Goal: Find contact information: Find contact information

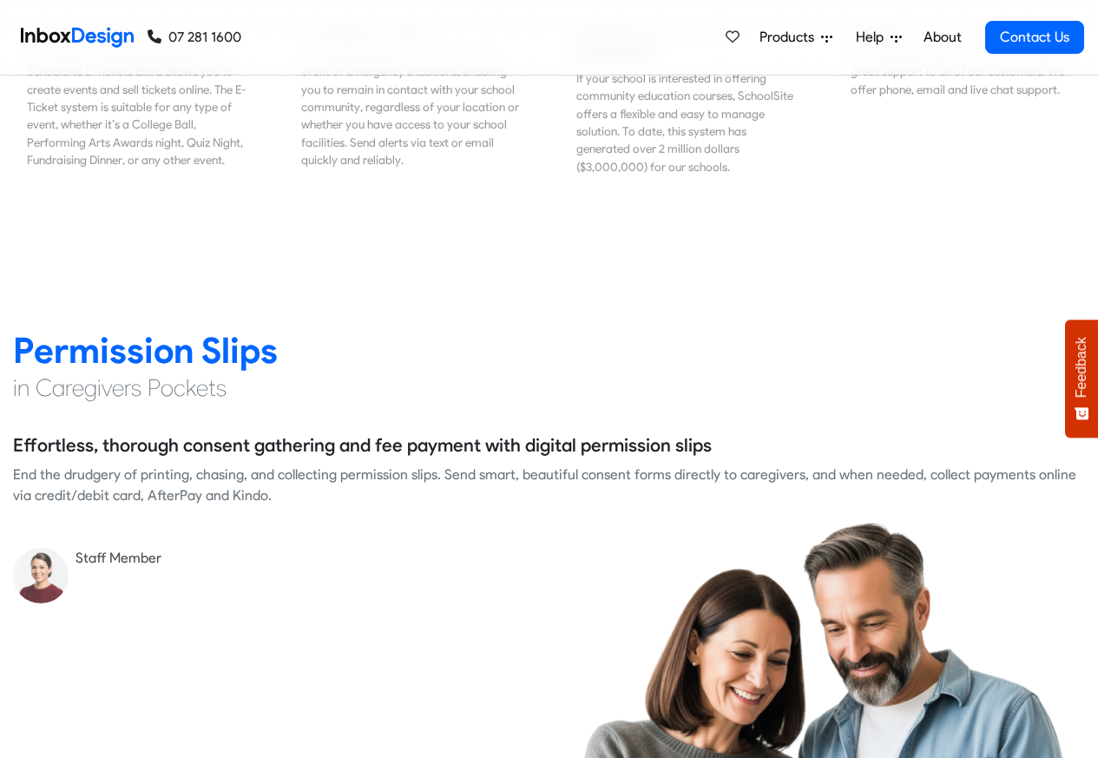
scroll to position [2188, 0]
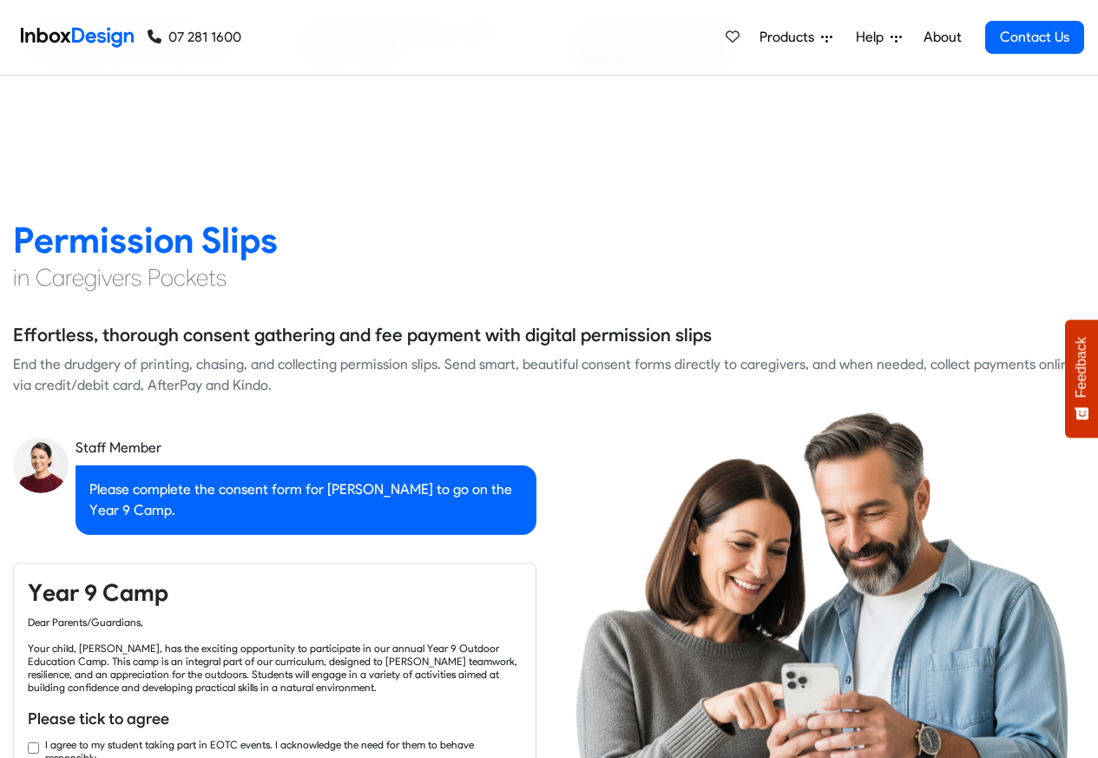
checkbox input "true"
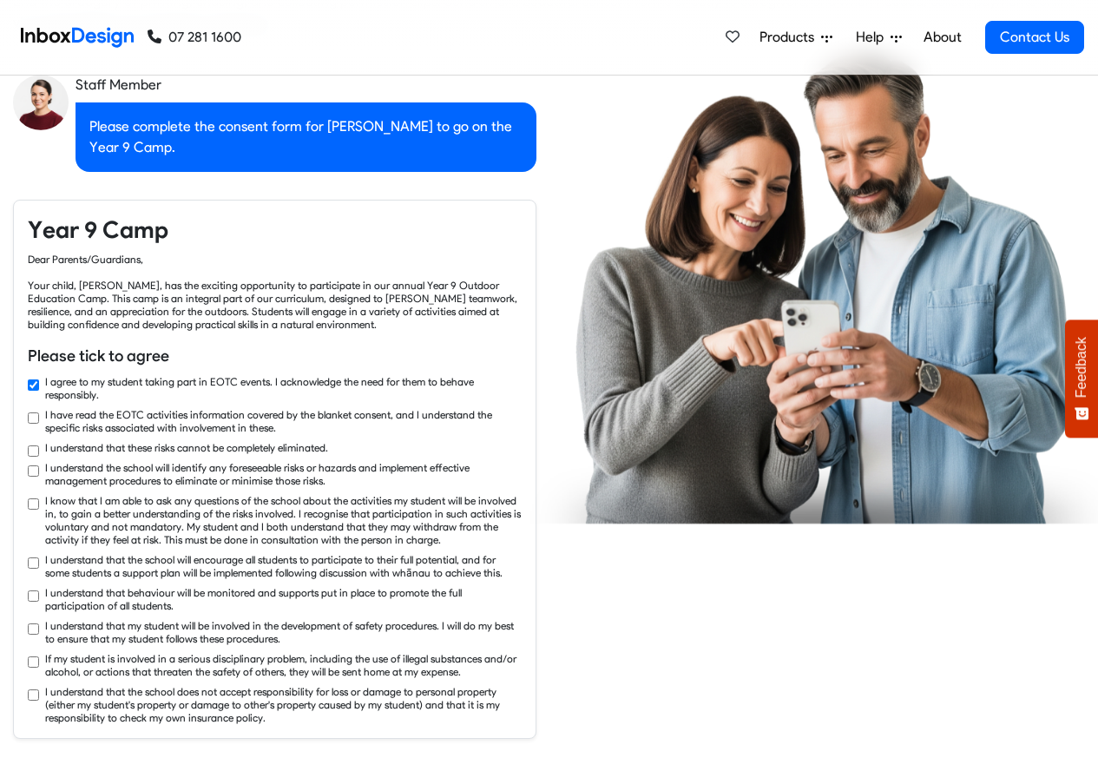
checkbox input "true"
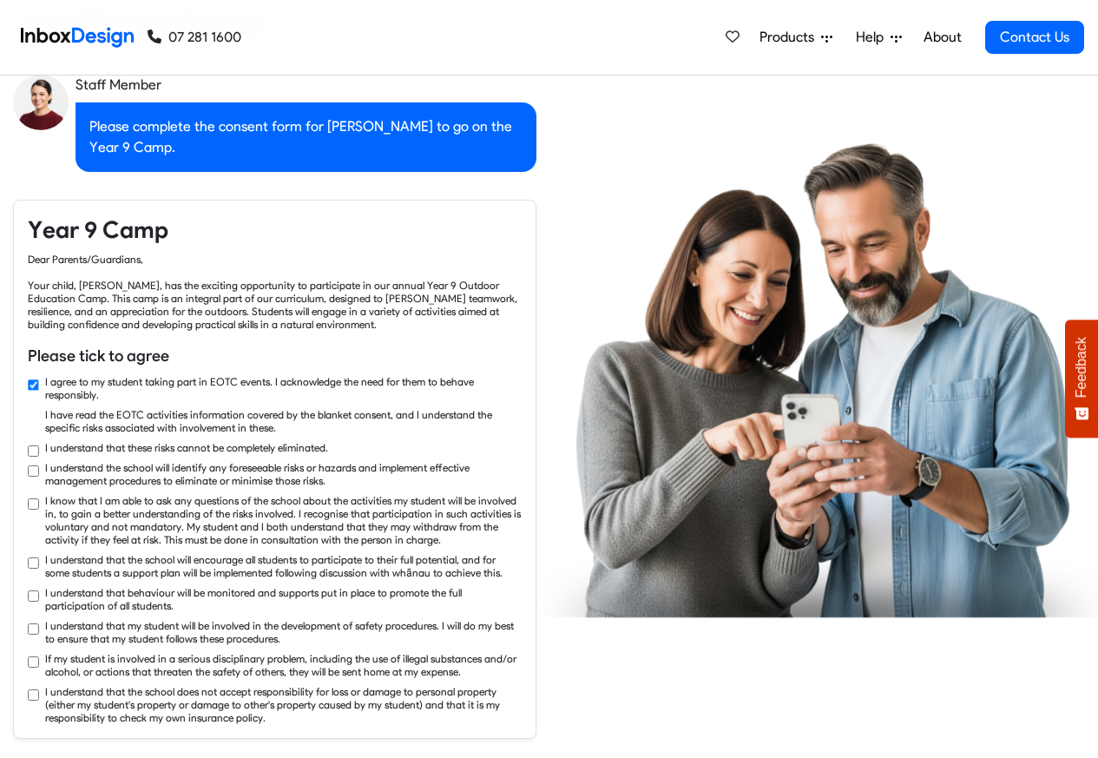
checkbox input "true"
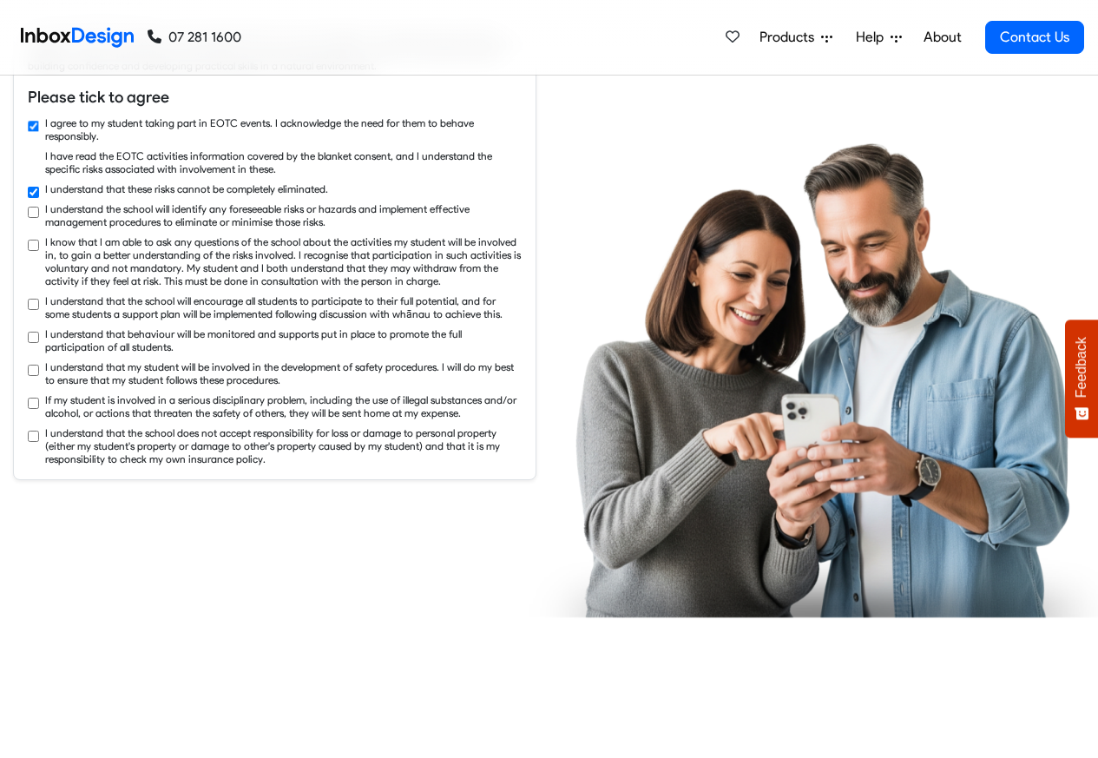
checkbox input "true"
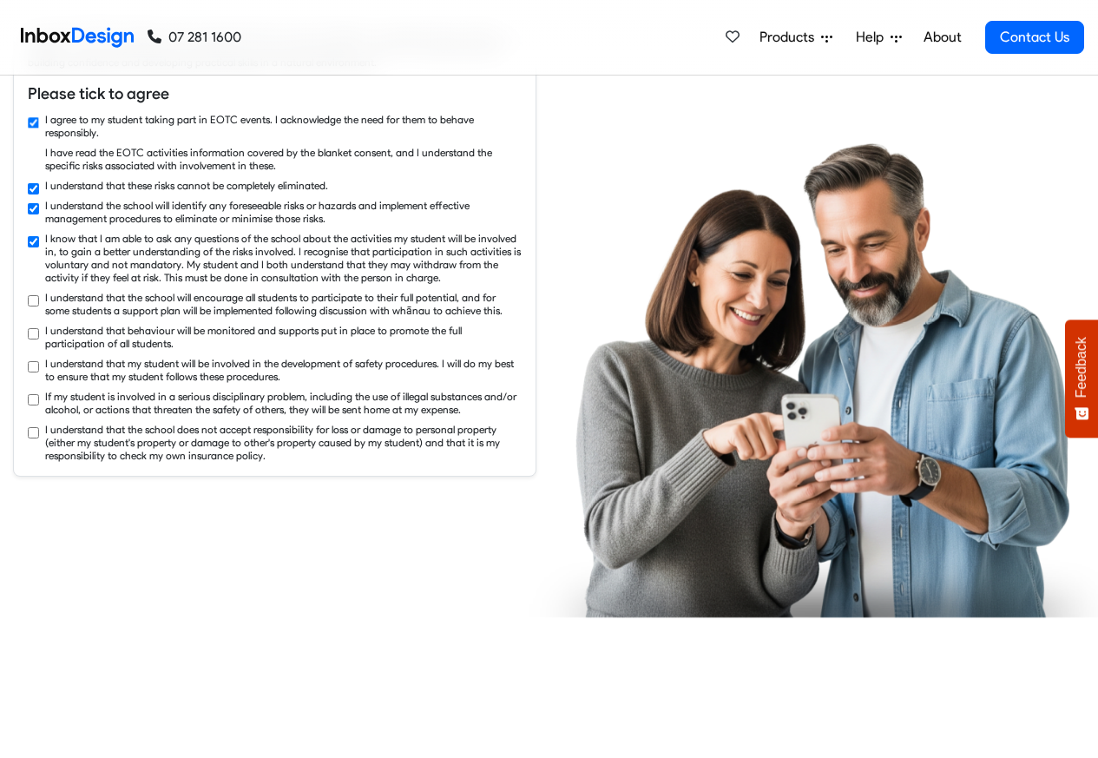
checkbox input "true"
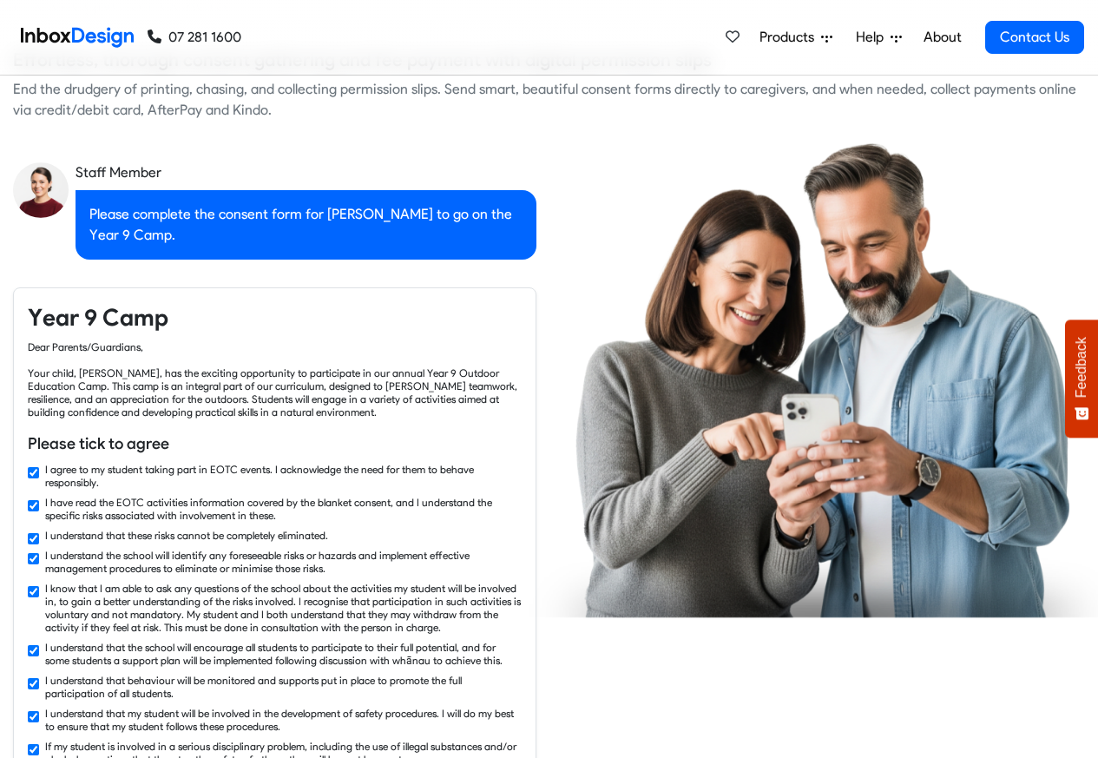
checkbox input "false"
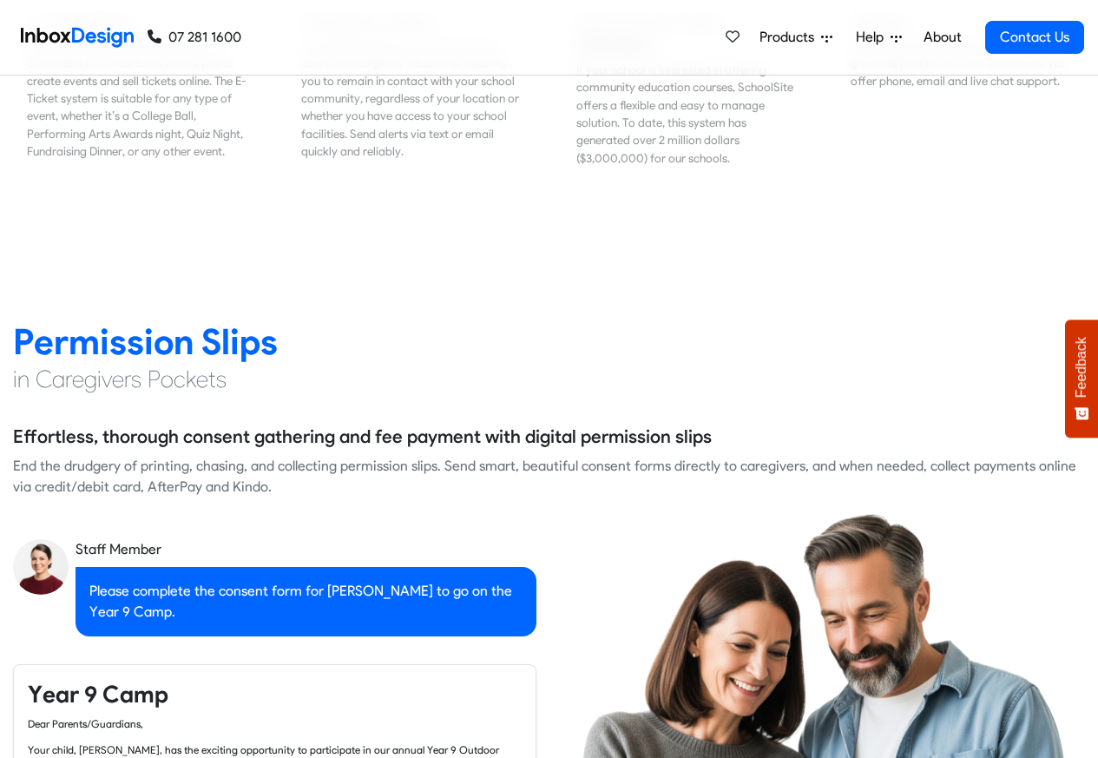
checkbox input "false"
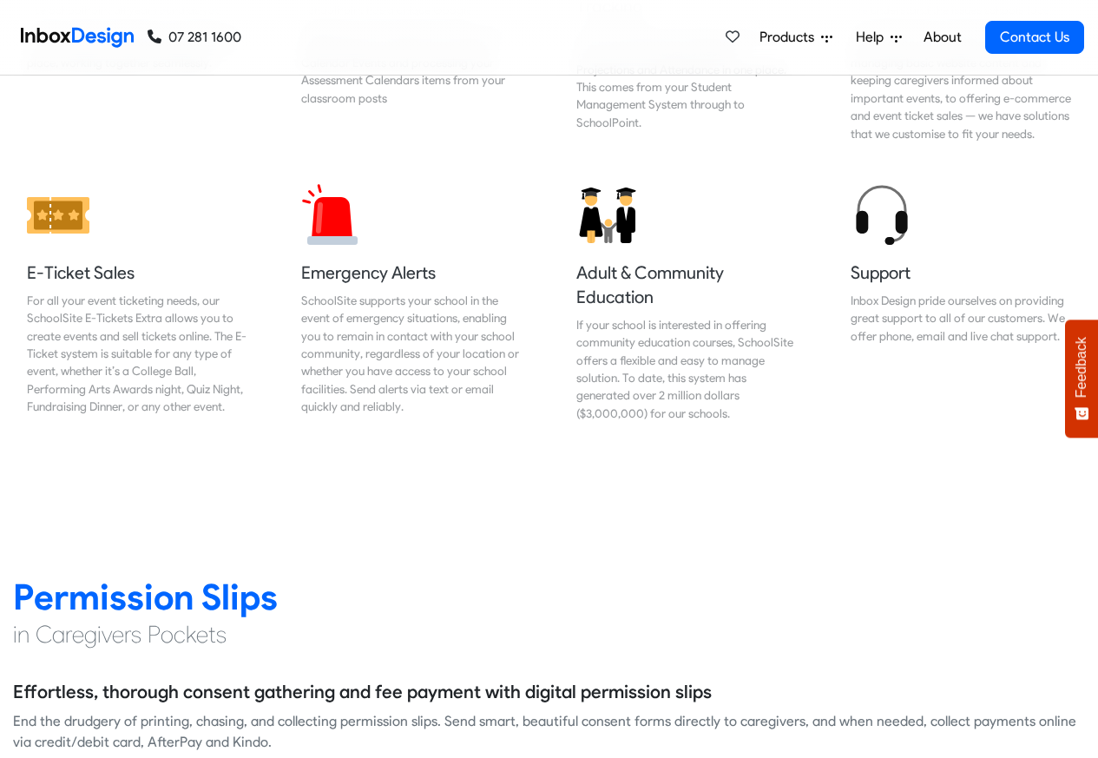
checkbox input "false"
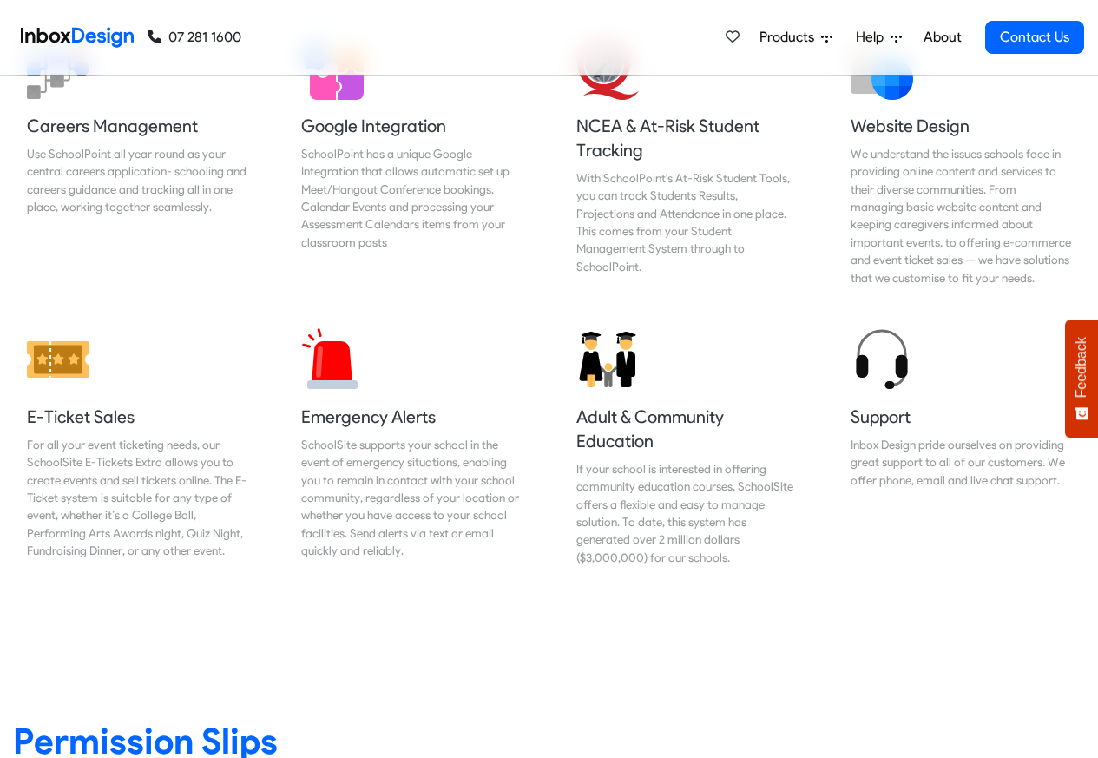
checkbox input "false"
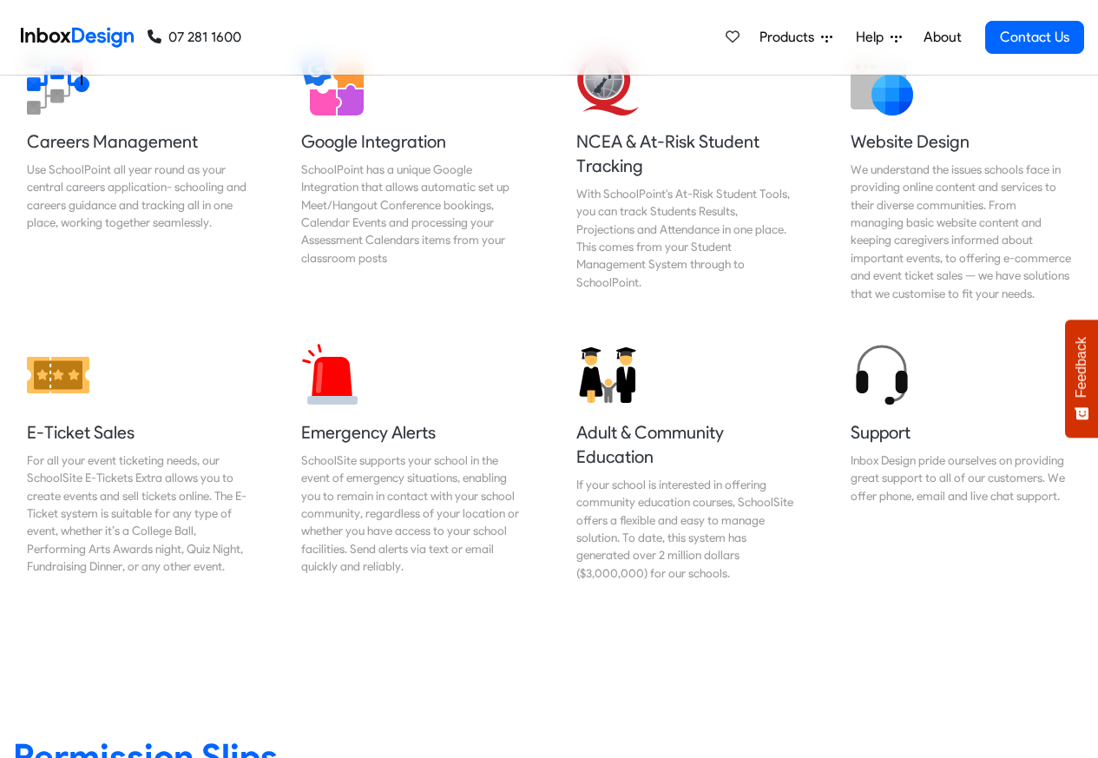
checkbox input "false"
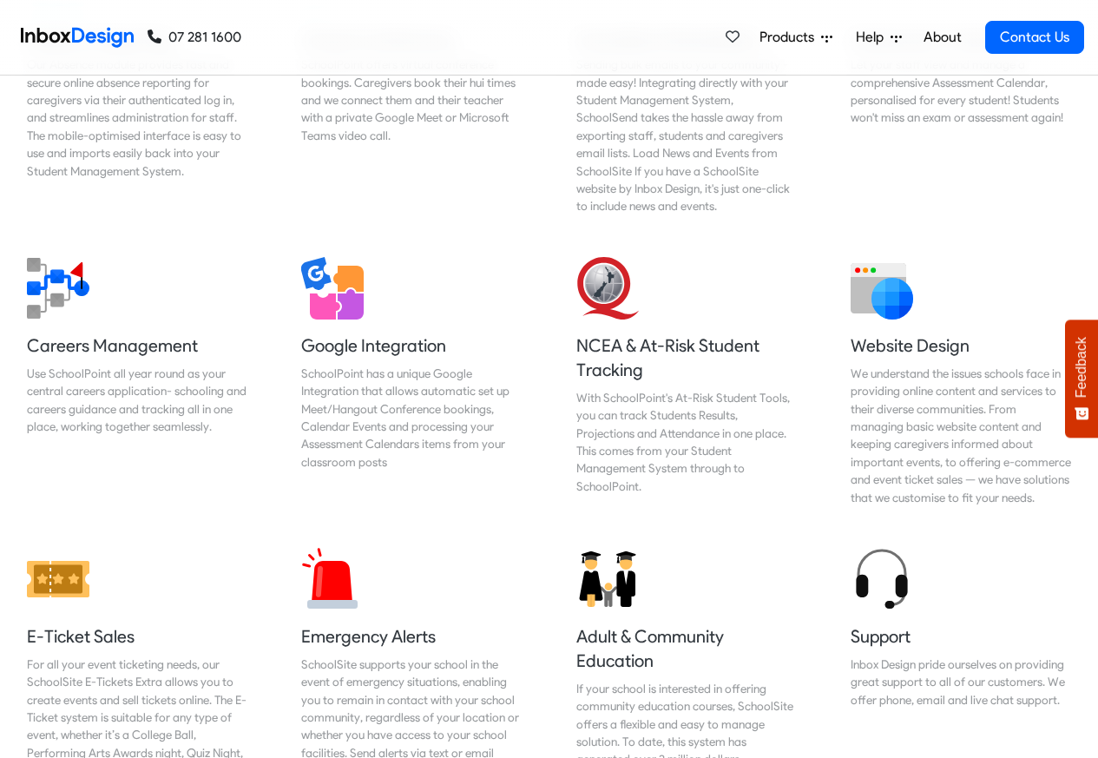
checkbox input "false"
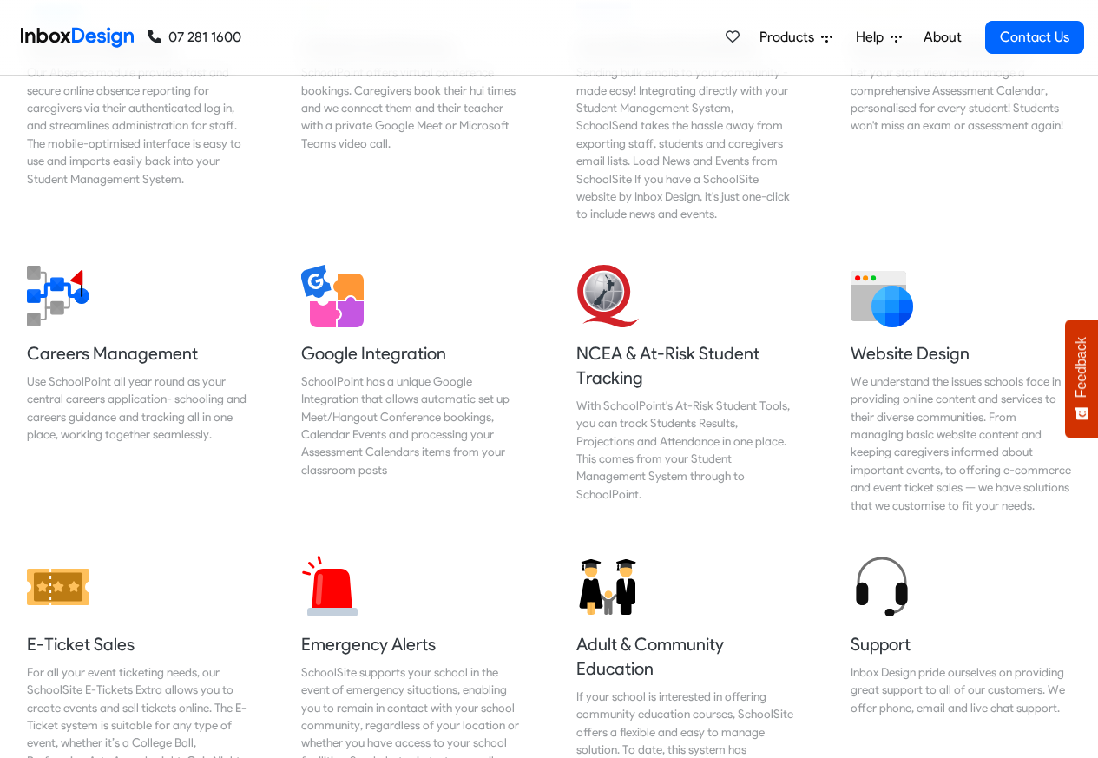
checkbox input "false"
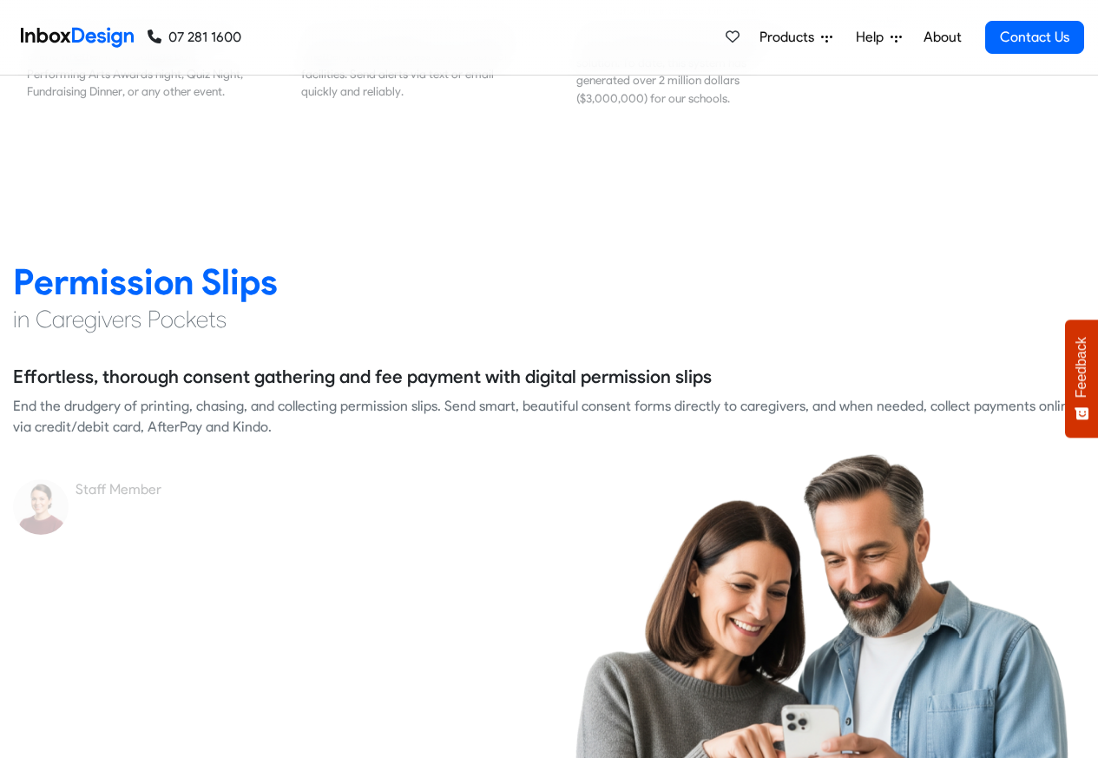
scroll to position [2292, 0]
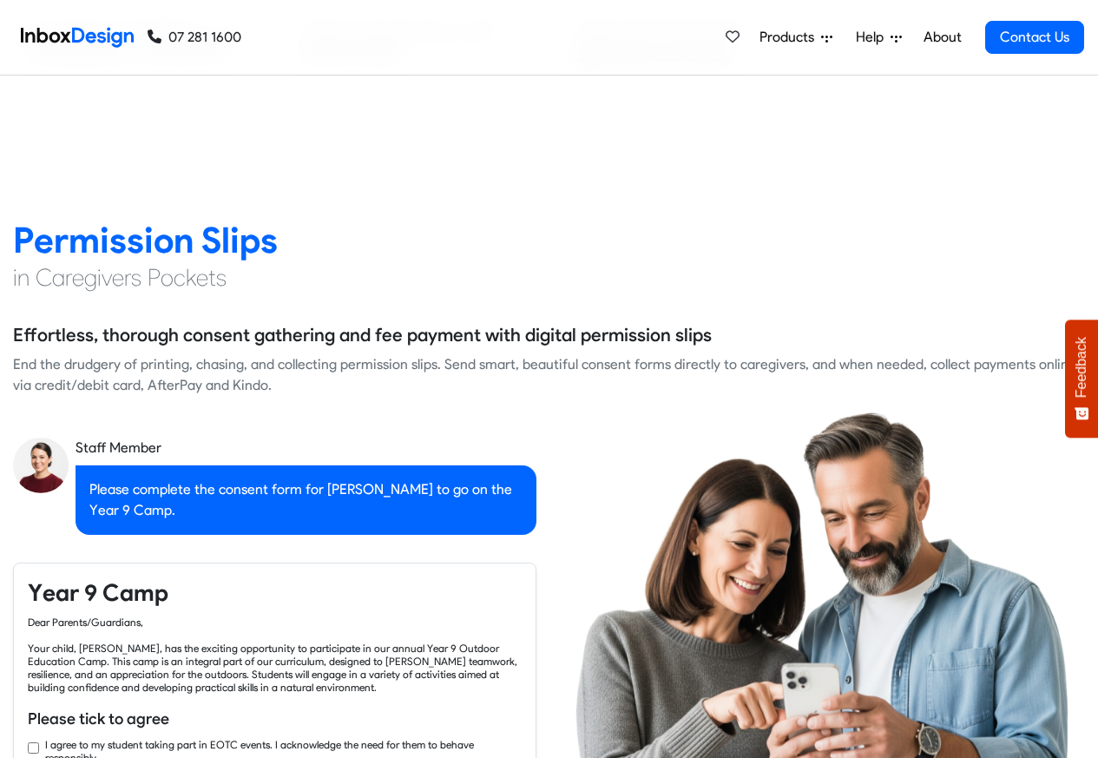
checkbox input "true"
click at [939, 37] on link "About" at bounding box center [943, 37] width 48 height 35
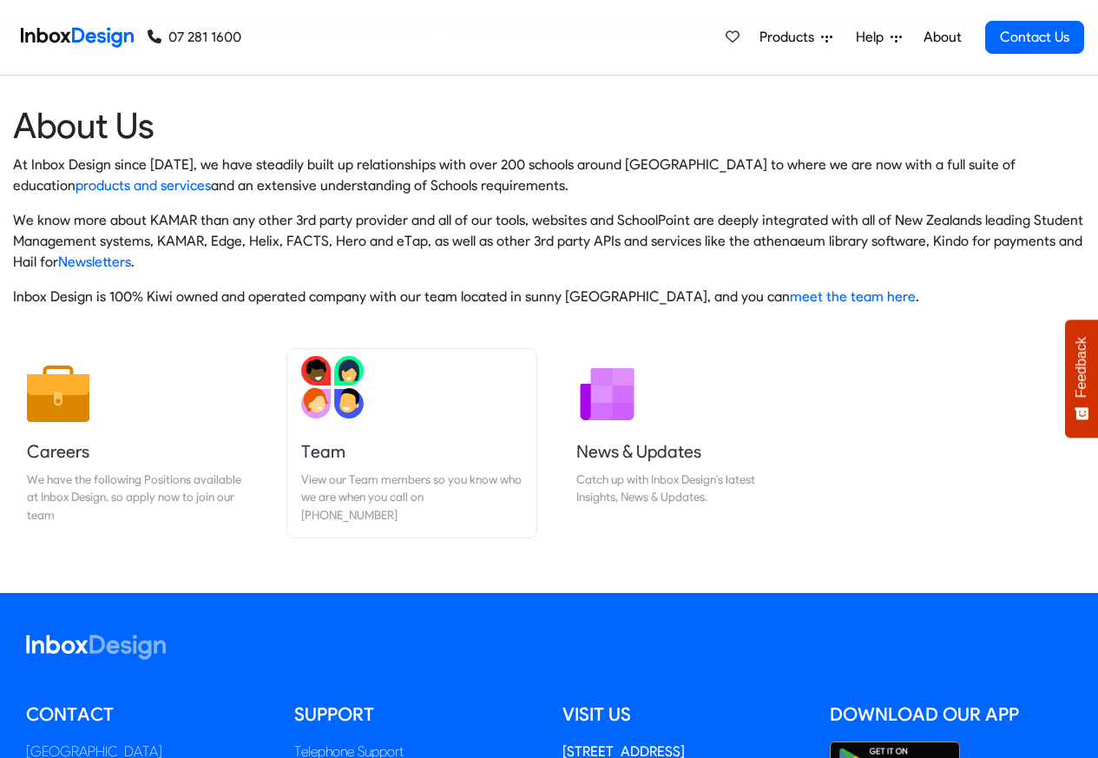
click at [319, 474] on div "View our Team members so you know who we are when you call on 07 281 1600" at bounding box center [411, 497] width 221 height 53
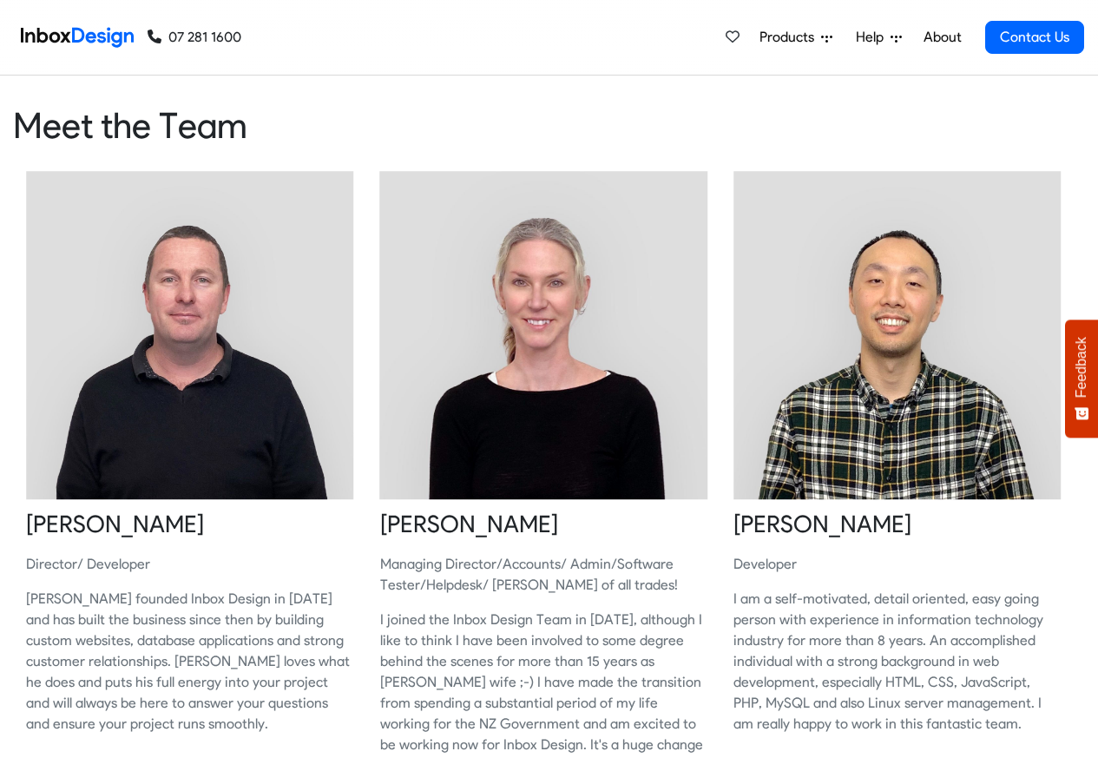
click at [300, 474] on img at bounding box center [190, 335] width 328 height 328
